Goal: Transaction & Acquisition: Book appointment/travel/reservation

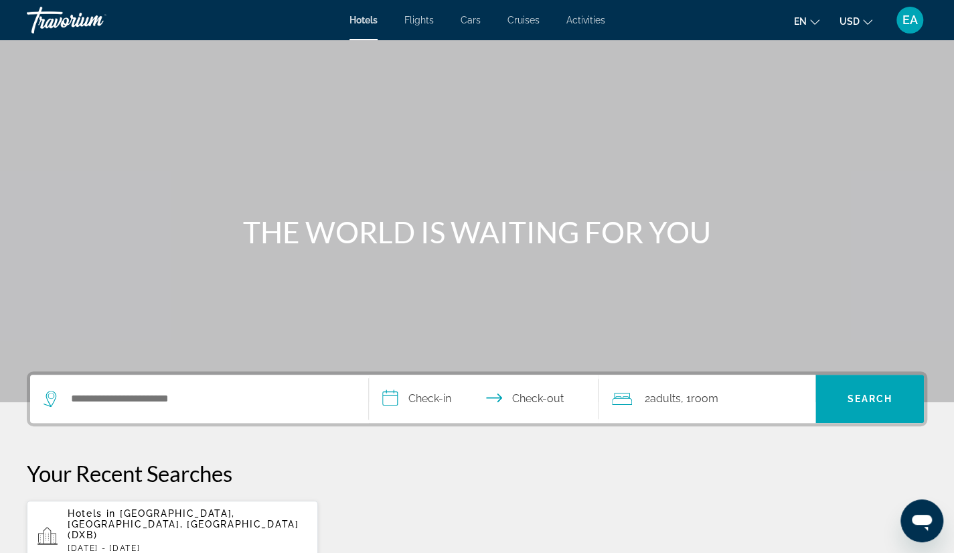
click at [159, 413] on div "Search widget" at bounding box center [199, 398] width 311 height 48
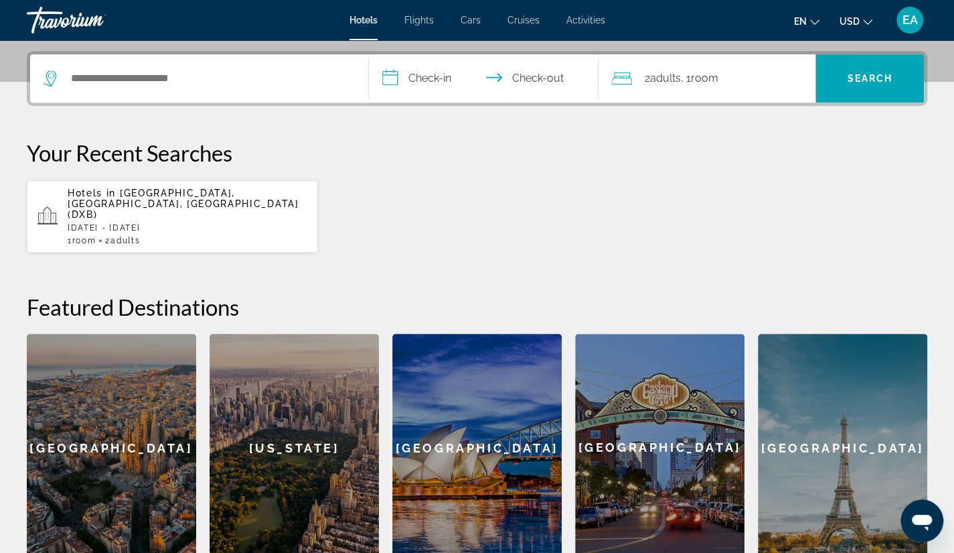
scroll to position [327, 0]
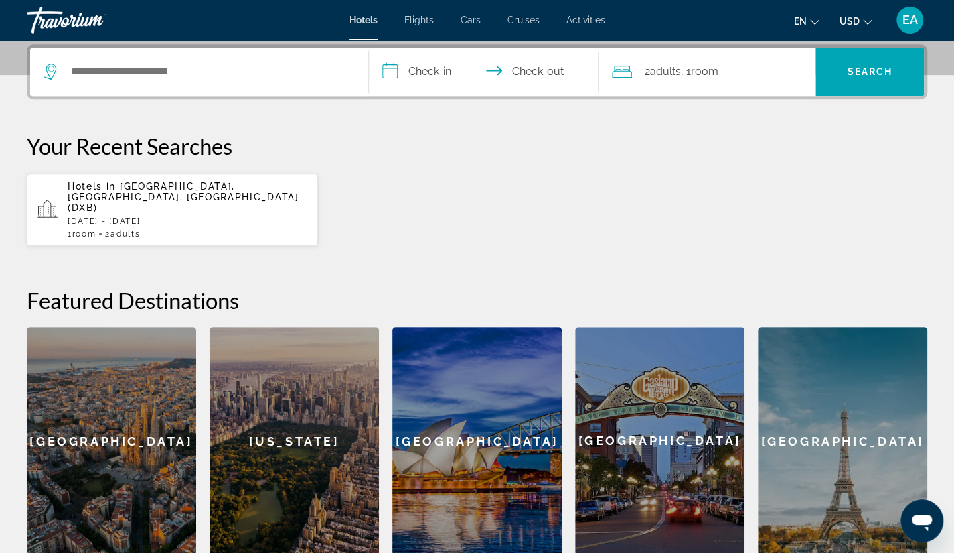
click at [151, 191] on p "Hotels in [GEOGRAPHIC_DATA], [GEOGRAPHIC_DATA], [GEOGRAPHIC_DATA] (DXB)" at bounding box center [188, 197] width 240 height 32
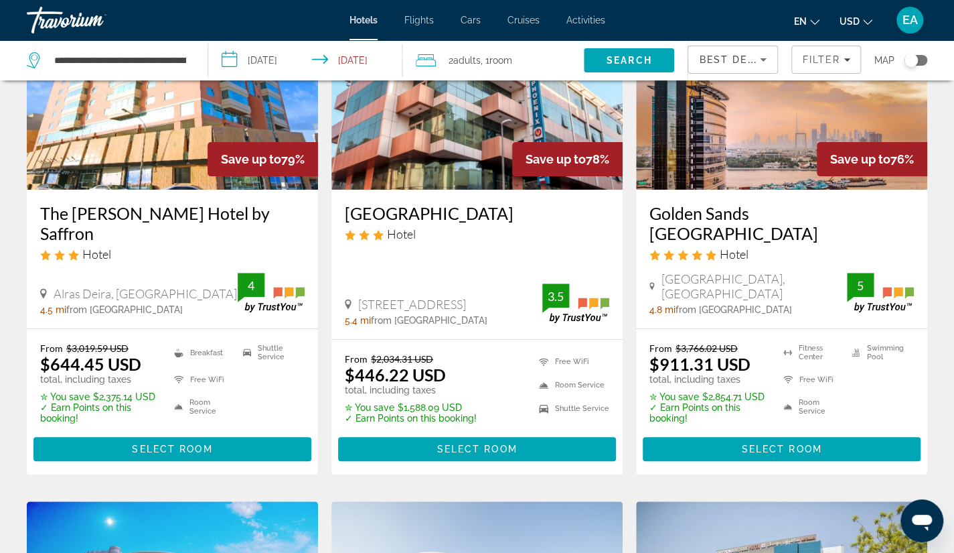
scroll to position [154, 0]
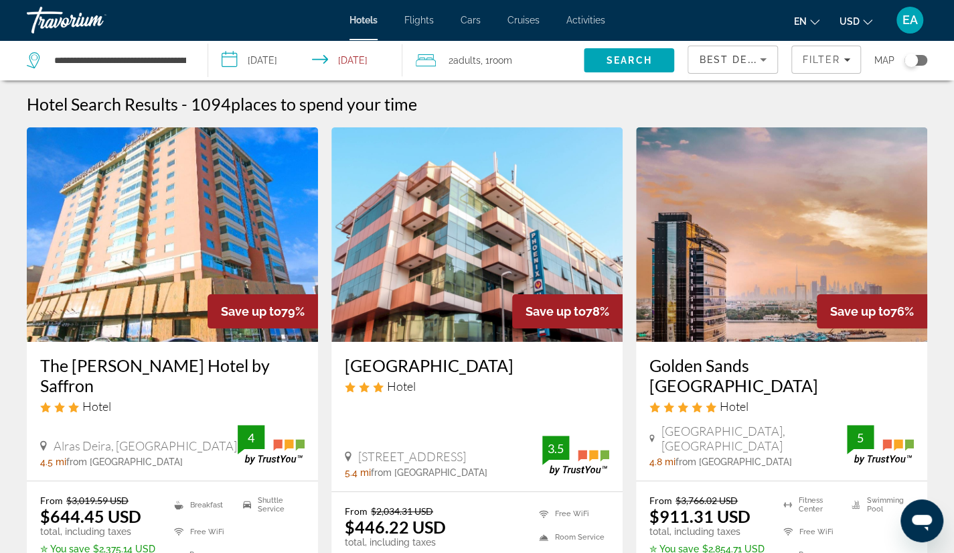
click at [57, 25] on div "Travorium" at bounding box center [94, 20] width 134 height 35
